Goal: Find specific page/section: Find specific page/section

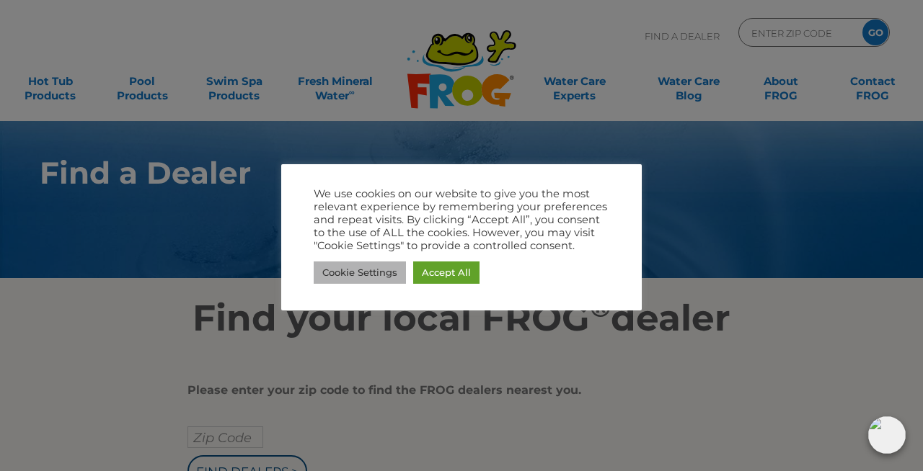
click at [345, 271] on link "Cookie Settings" at bounding box center [360, 273] width 92 height 22
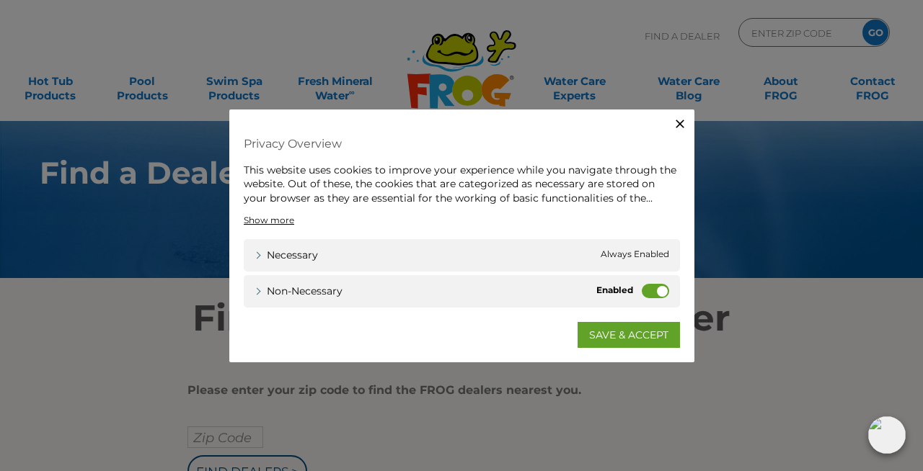
click at [678, 121] on icon "button" at bounding box center [680, 123] width 14 height 14
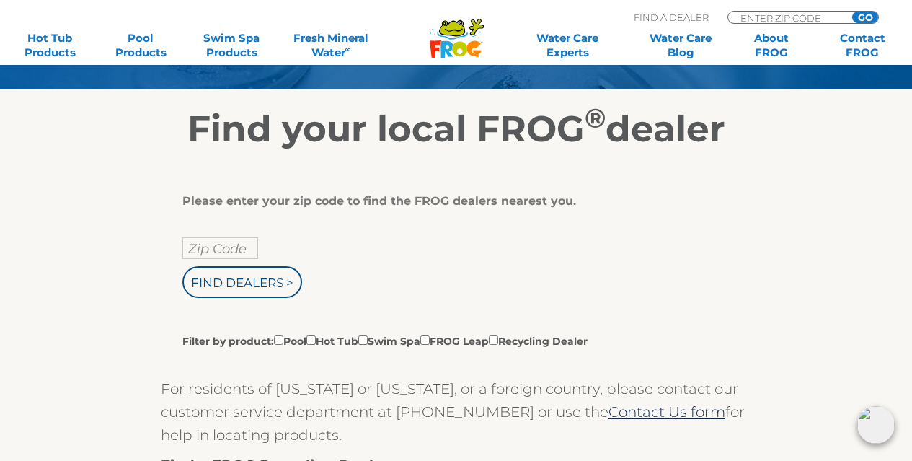
scroll to position [195, 0]
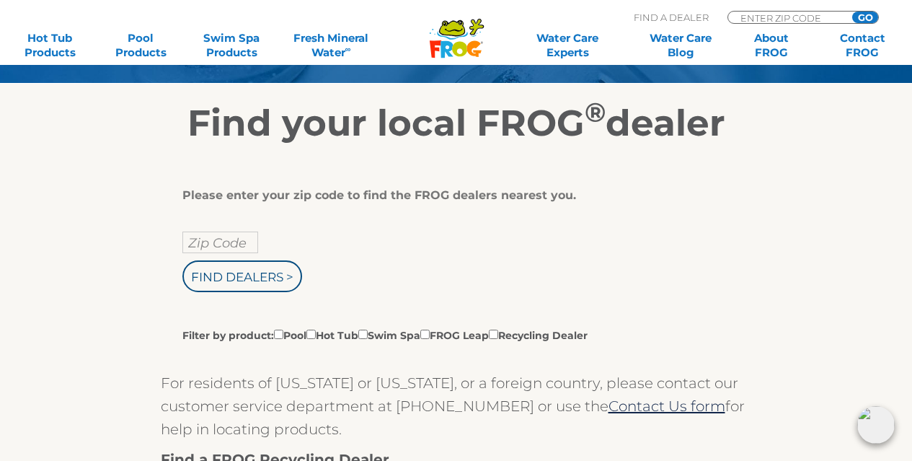
click at [199, 240] on input "Zip Code" at bounding box center [220, 242] width 76 height 22
type input "73132"
click at [219, 270] on input "Find Dealers >" at bounding box center [242, 276] width 120 height 32
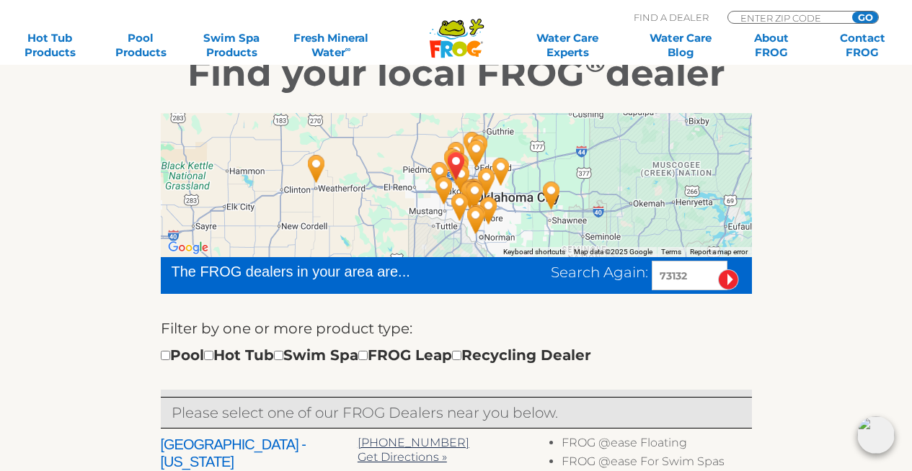
scroll to position [246, 0]
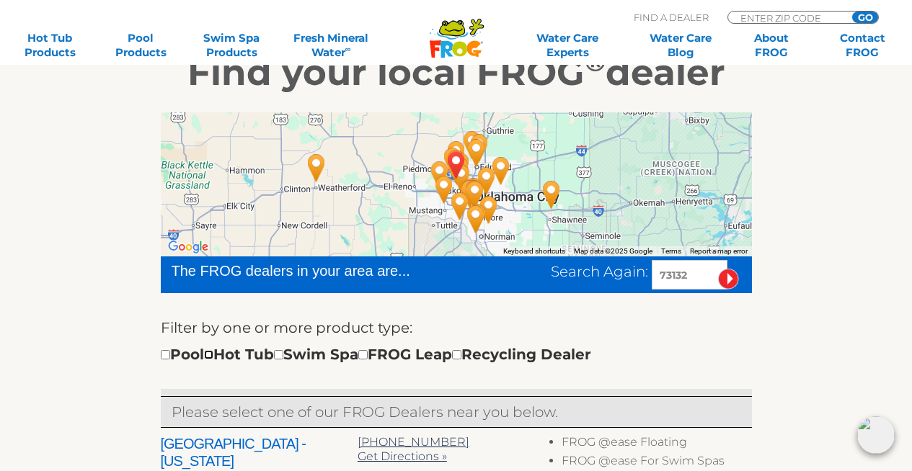
click at [213, 354] on input "checkbox" at bounding box center [208, 354] width 9 height 9
checkbox input "true"
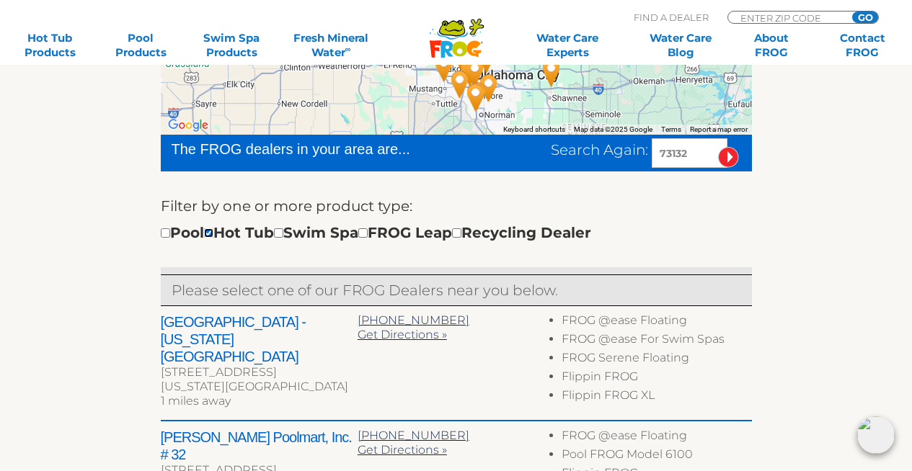
scroll to position [370, 0]
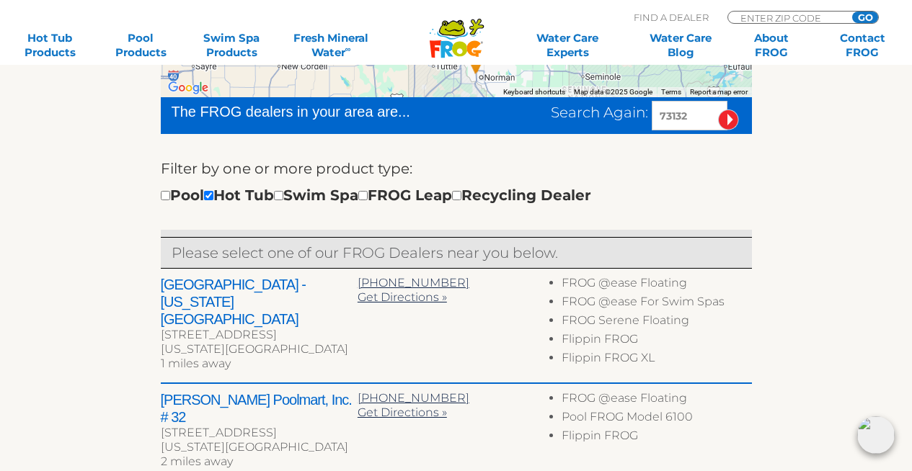
scroll to position [407, 0]
